Goal: Find specific page/section: Find specific page/section

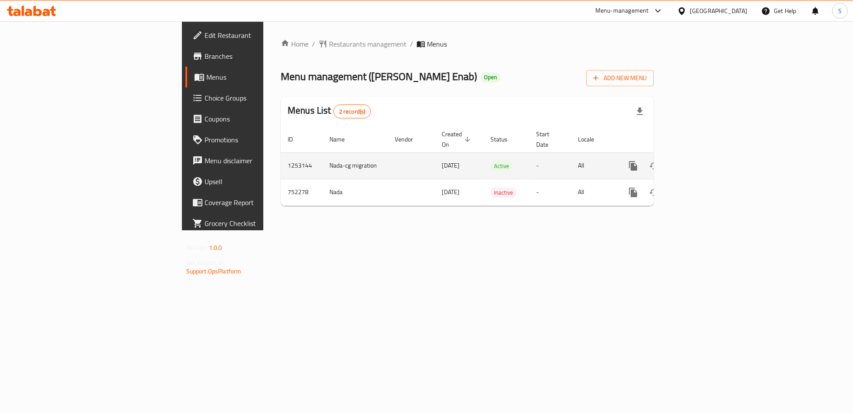
click at [699, 162] on icon "enhanced table" at bounding box center [696, 166] width 8 height 8
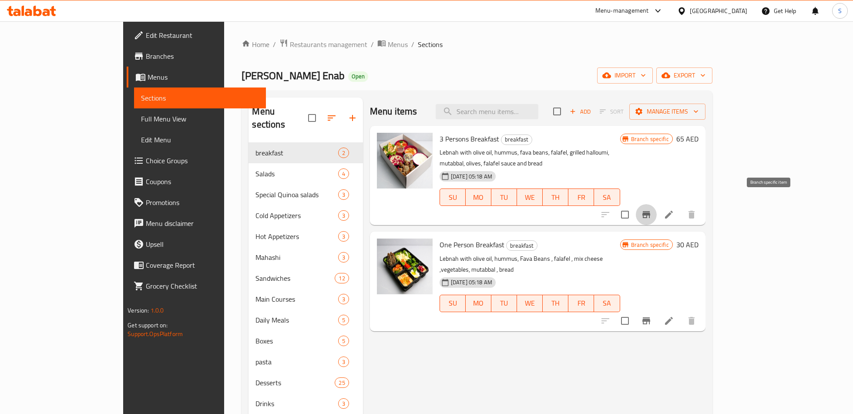
click at [651, 209] on icon "Branch-specific-item" at bounding box center [646, 214] width 10 height 10
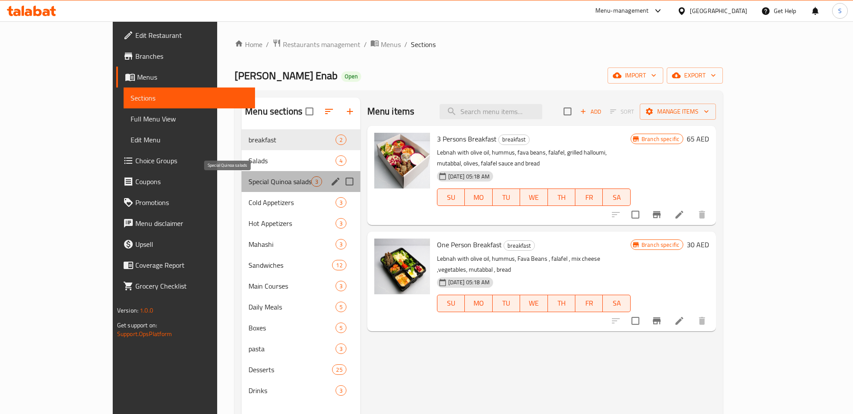
click at [265, 177] on span "Special Quinoa salads" at bounding box center [279, 181] width 62 height 10
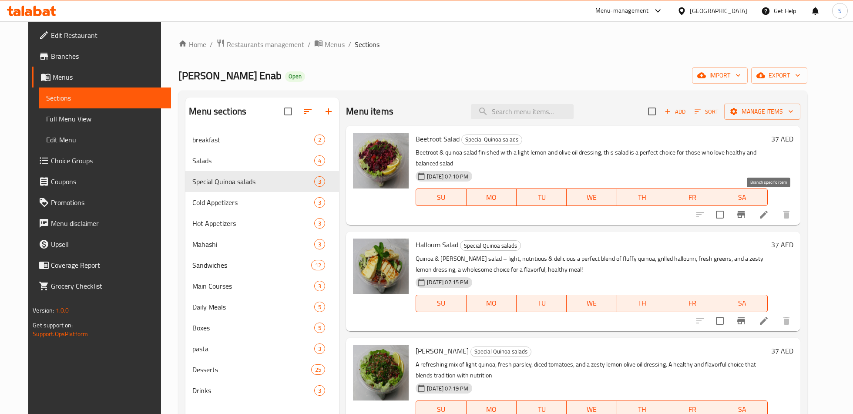
click at [746, 209] on icon "Branch-specific-item" at bounding box center [741, 214] width 10 height 10
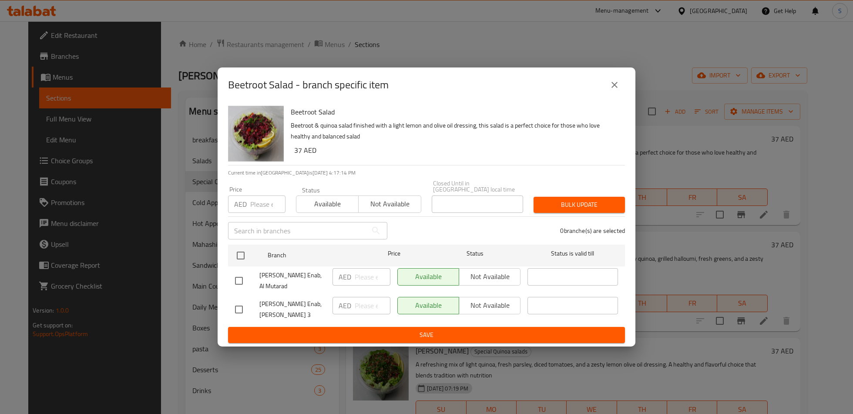
click at [620, 93] on button "close" at bounding box center [614, 84] width 21 height 21
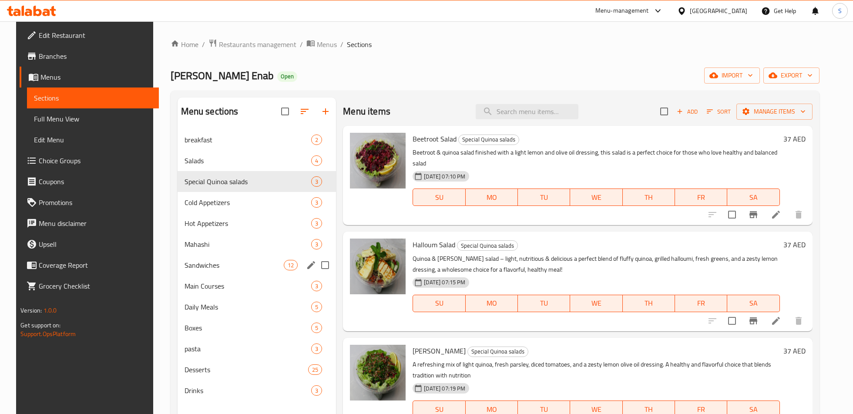
click at [241, 264] on span "Sandwiches" at bounding box center [233, 265] width 99 height 10
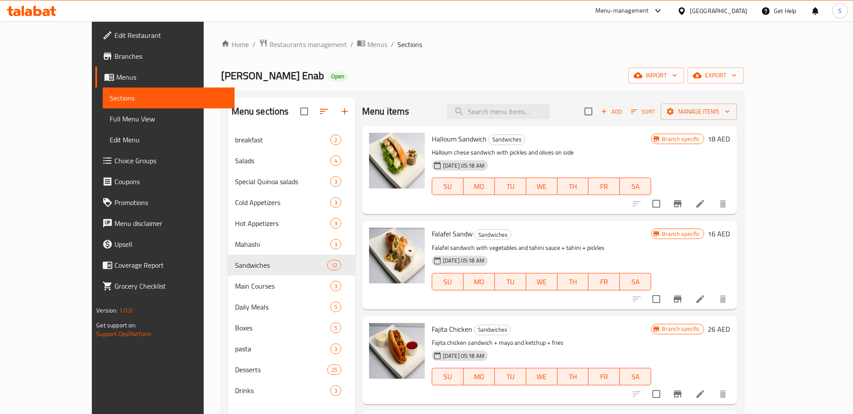
click at [627, 13] on div "Menu-management" at bounding box center [622, 11] width 54 height 10
click at [580, 59] on div "Agent Campaigns Center" at bounding box center [574, 59] width 66 height 10
